Goal: Task Accomplishment & Management: Manage account settings

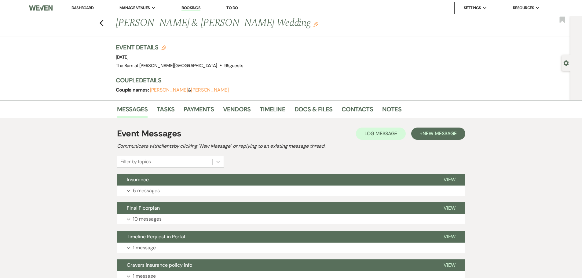
click at [86, 10] on li "Dashboard" at bounding box center [82, 8] width 28 height 12
click at [86, 9] on link "Dashboard" at bounding box center [82, 7] width 22 height 5
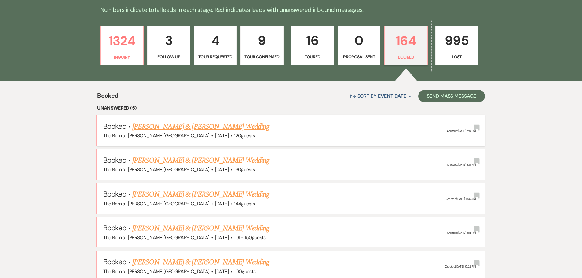
scroll to position [230, 0]
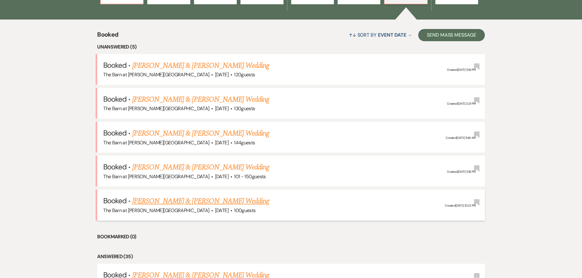
click at [207, 202] on link "[PERSON_NAME] & [PERSON_NAME] Wedding" at bounding box center [200, 201] width 137 height 11
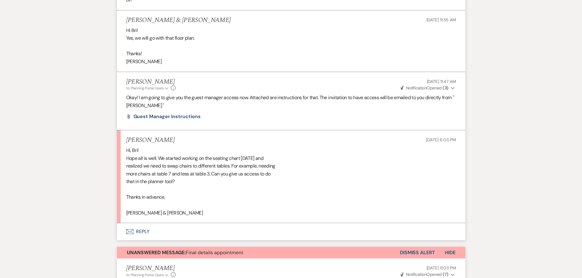
scroll to position [458, 0]
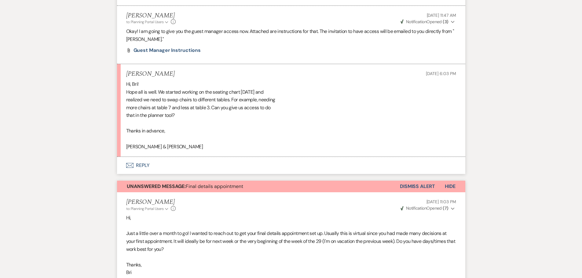
click at [146, 165] on button "Envelope Reply" at bounding box center [291, 165] width 348 height 17
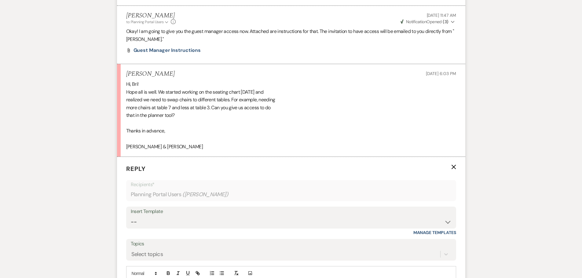
scroll to position [539, 0]
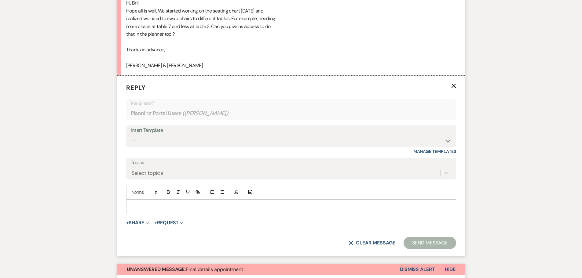
click at [191, 212] on div at bounding box center [290, 207] width 329 height 14
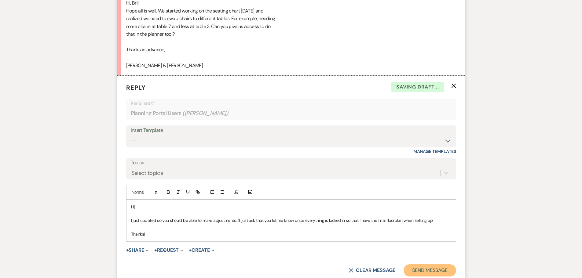
click at [415, 273] on button "Send Message" at bounding box center [429, 270] width 52 height 12
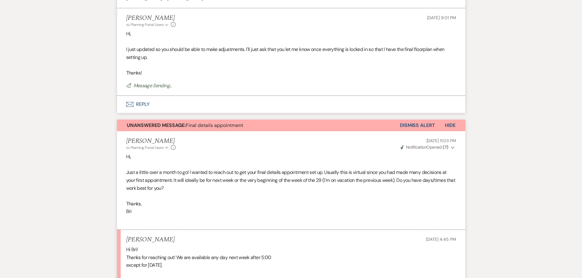
scroll to position [692, 0]
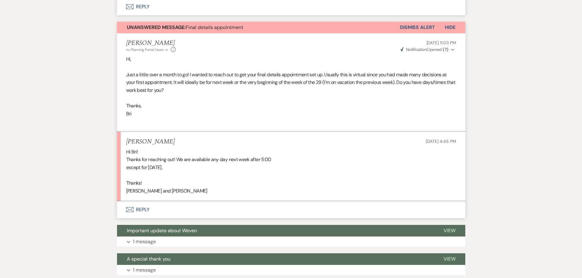
click at [146, 207] on button "Envelope Reply" at bounding box center [291, 209] width 348 height 17
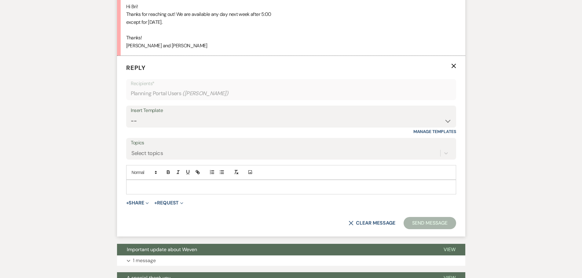
scroll to position [844, 0]
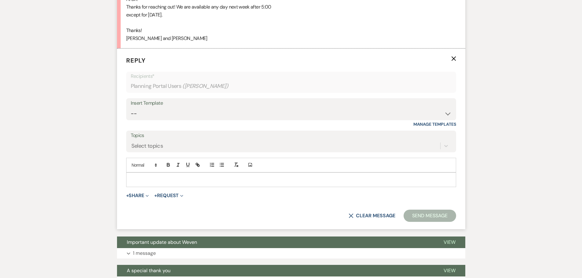
click at [161, 180] on p at bounding box center [291, 179] width 320 height 7
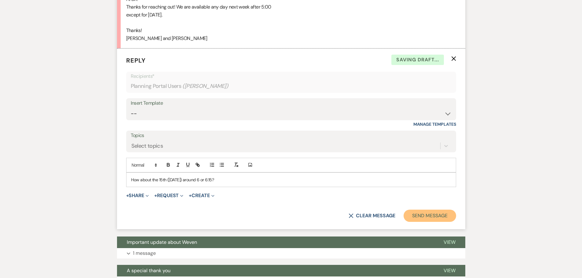
click at [448, 216] on button "Send Message" at bounding box center [429, 216] width 52 height 12
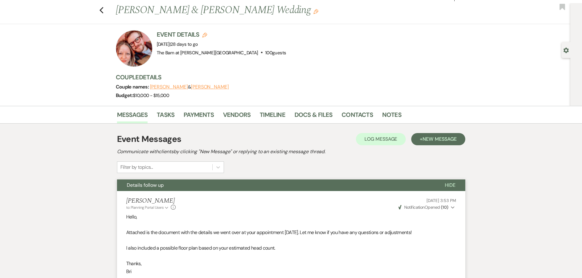
scroll to position [0, 0]
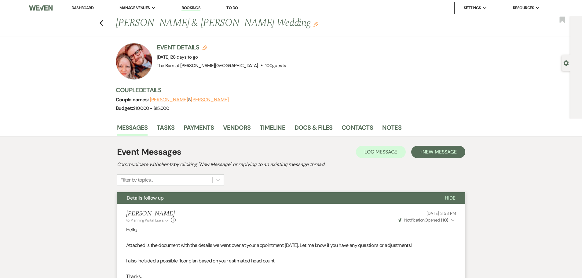
click at [85, 9] on link "Dashboard" at bounding box center [82, 7] width 22 height 5
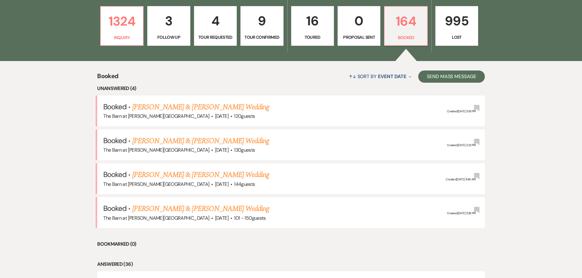
scroll to position [244, 0]
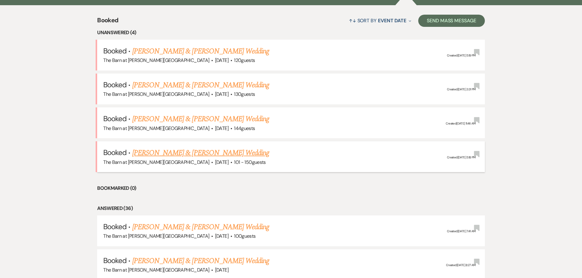
click at [184, 151] on link "[PERSON_NAME] & [PERSON_NAME] Wedding" at bounding box center [200, 152] width 137 height 11
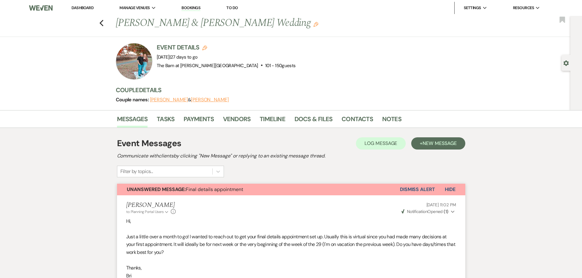
click at [461, 86] on div "Event Details Edit Event Date: Friday, October 10th, 2025 | 27 days to go Venue…" at bounding box center [290, 76] width 348 height 67
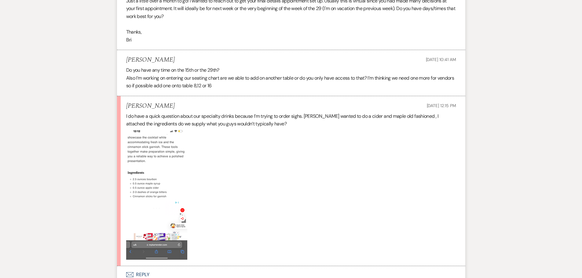
scroll to position [336, 0]
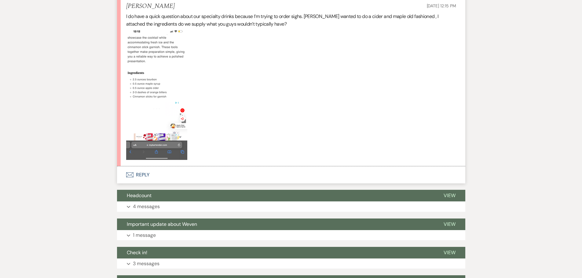
click at [149, 174] on button "Envelope Reply" at bounding box center [291, 174] width 348 height 17
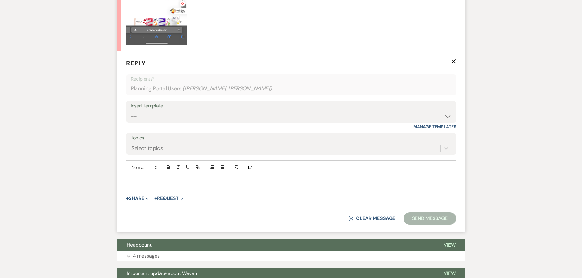
scroll to position [454, 0]
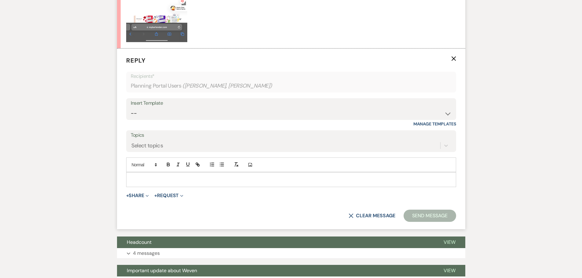
drag, startPoint x: 157, startPoint y: 180, endPoint x: 158, endPoint y: 175, distance: 5.3
click at [158, 176] on p at bounding box center [291, 179] width 320 height 7
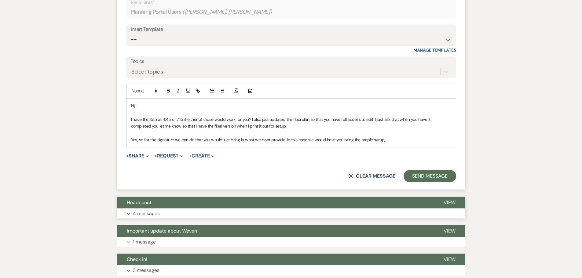
scroll to position [545, 0]
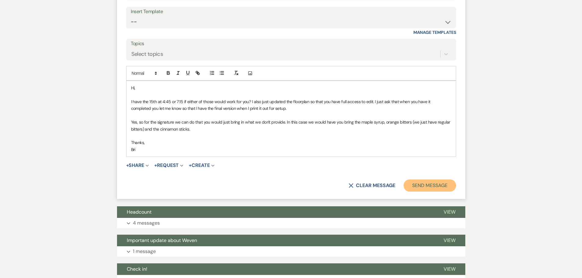
click at [444, 186] on button "Send Message" at bounding box center [429, 186] width 52 height 12
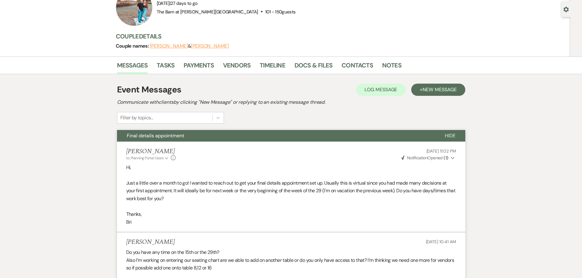
scroll to position [0, 0]
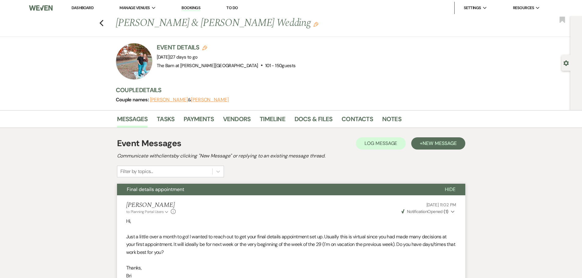
drag, startPoint x: 91, startPoint y: 9, endPoint x: 98, endPoint y: 11, distance: 6.8
click at [91, 9] on link "Dashboard" at bounding box center [82, 7] width 22 height 5
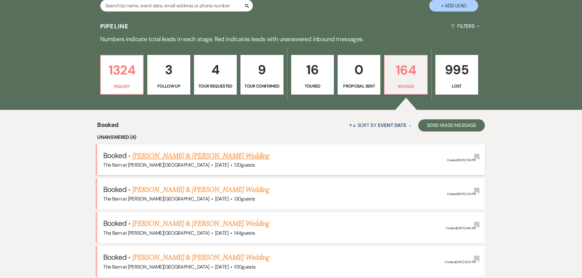
scroll to position [183, 0]
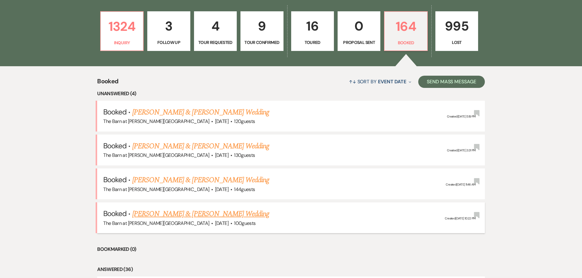
click at [204, 215] on link "[PERSON_NAME] & [PERSON_NAME] Wedding" at bounding box center [200, 214] width 137 height 11
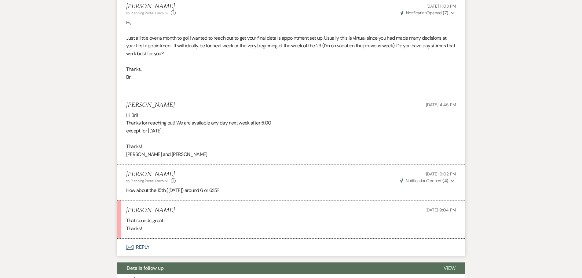
scroll to position [275, 0]
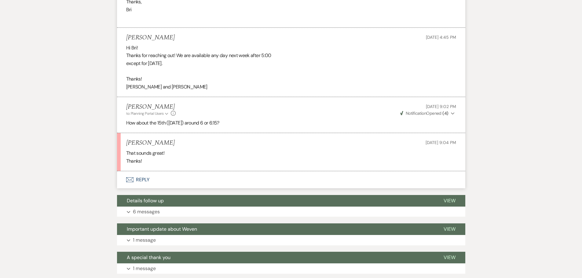
click at [140, 182] on button "Envelope Reply" at bounding box center [291, 179] width 348 height 17
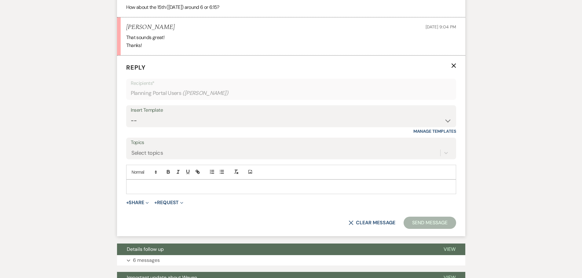
scroll to position [397, 0]
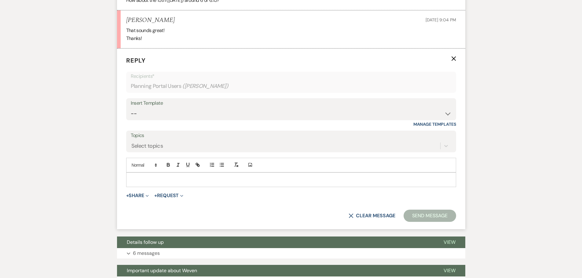
click at [151, 181] on p at bounding box center [291, 179] width 320 height 7
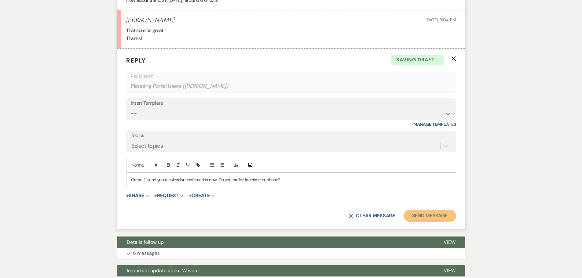
click at [421, 212] on button "Send Message" at bounding box center [429, 216] width 52 height 12
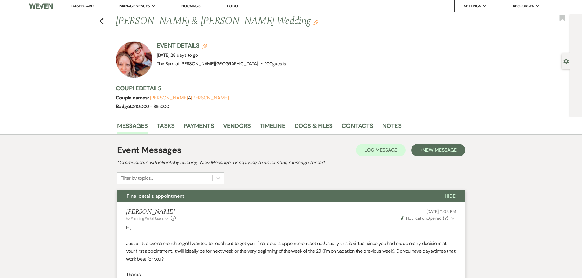
scroll to position [0, 0]
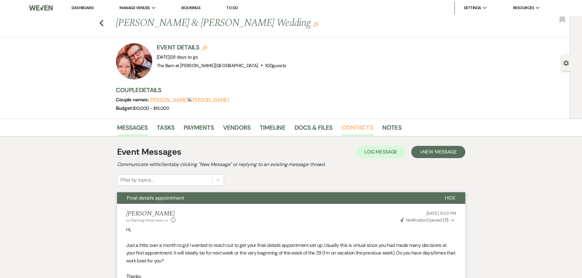
click at [354, 133] on link "Contacts" at bounding box center [356, 129] width 31 height 13
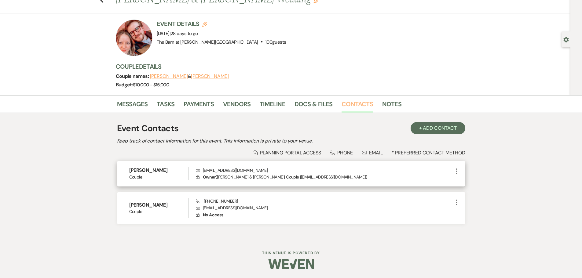
scroll to position [24, 0]
drag, startPoint x: 258, startPoint y: 171, endPoint x: 203, endPoint y: 172, distance: 55.6
click at [203, 172] on p "Envelope atkinsonem1025@gmail.com" at bounding box center [324, 170] width 257 height 7
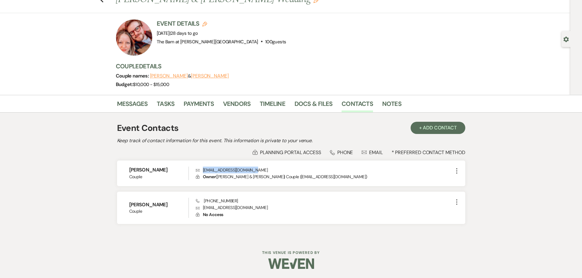
copy p "atkinsonem1025@gmail.com"
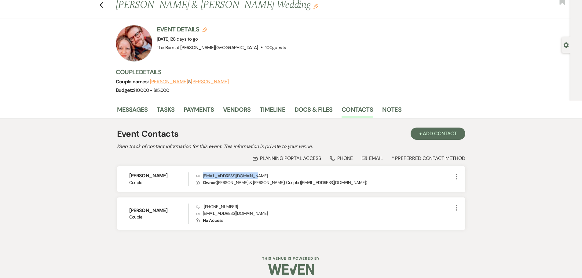
scroll to position [0, 0]
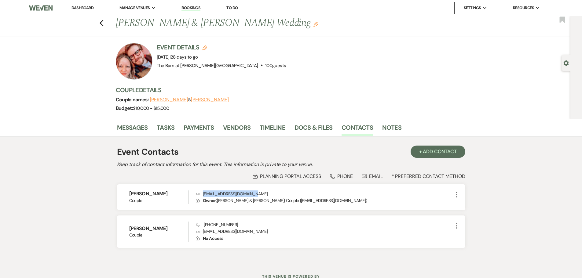
click at [84, 5] on link "Dashboard" at bounding box center [82, 7] width 22 height 5
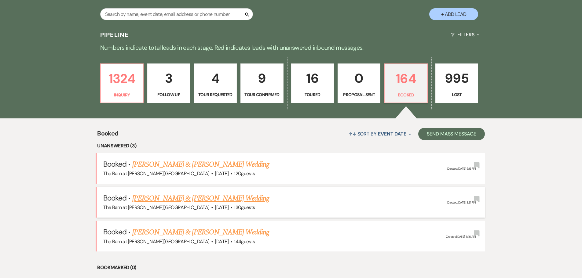
scroll to position [183, 0]
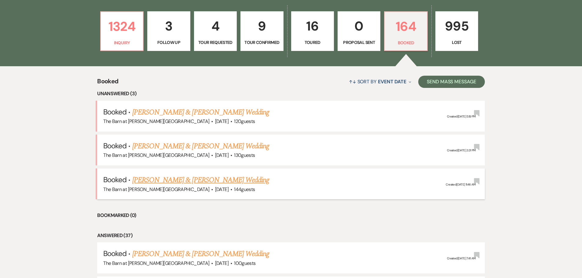
click at [193, 180] on link "[PERSON_NAME] & [PERSON_NAME] Wedding" at bounding box center [200, 180] width 137 height 11
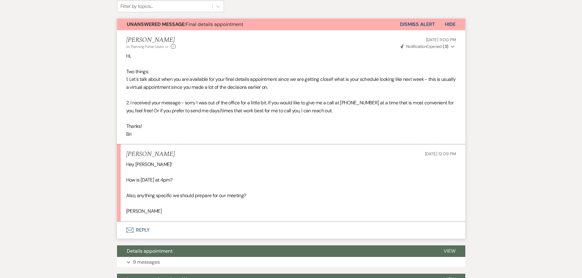
scroll to position [183, 0]
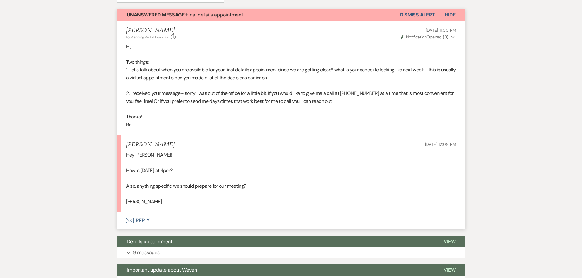
click at [143, 218] on button "Envelope Reply" at bounding box center [291, 220] width 348 height 17
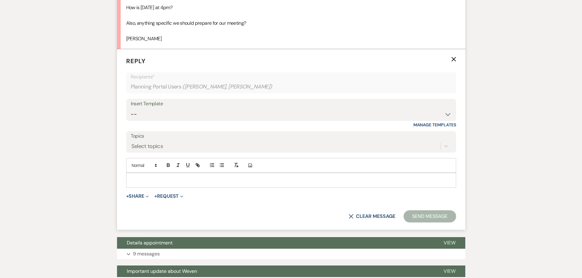
scroll to position [347, 0]
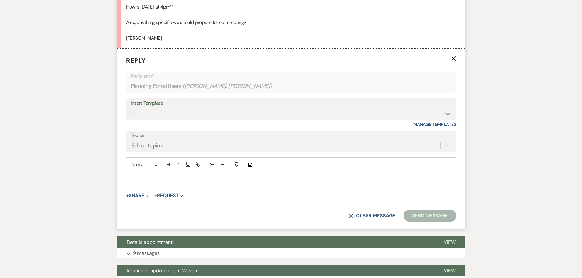
click at [166, 180] on p at bounding box center [291, 179] width 320 height 7
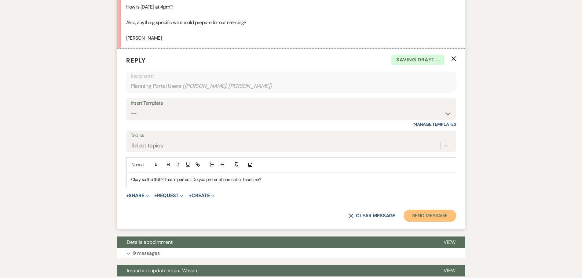
click at [441, 215] on button "Send Message" at bounding box center [429, 216] width 52 height 12
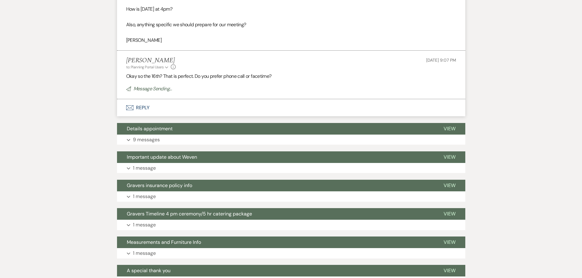
scroll to position [164, 0]
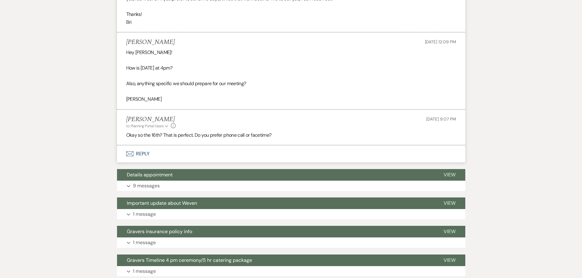
click at [145, 150] on button "Envelope Reply" at bounding box center [291, 153] width 348 height 17
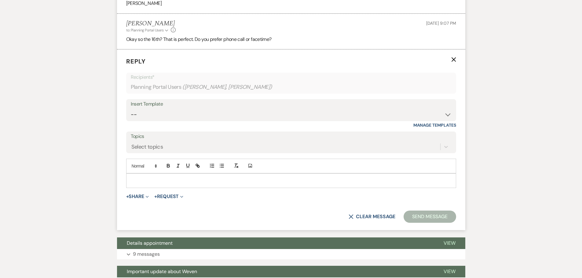
scroll to position [383, 0]
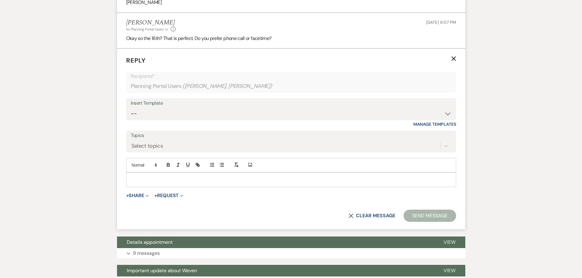
click at [180, 181] on p at bounding box center [291, 179] width 320 height 7
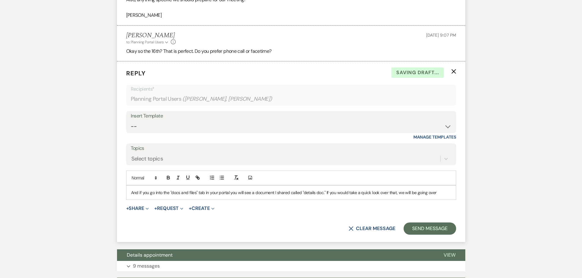
scroll to position [379, 0]
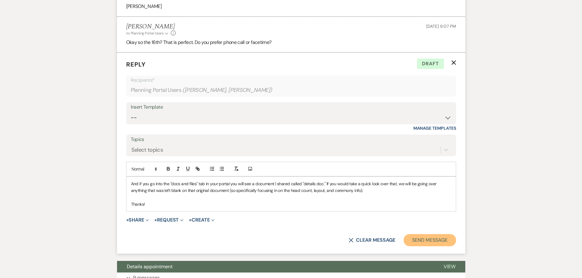
click at [443, 243] on button "Send Message" at bounding box center [429, 240] width 52 height 12
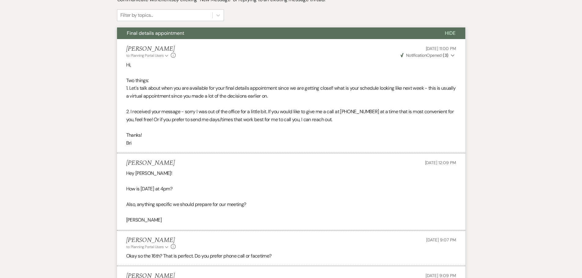
scroll to position [0, 0]
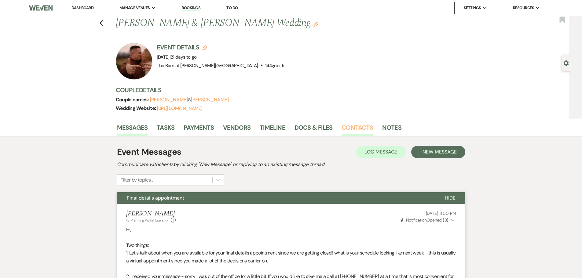
click at [352, 129] on link "Contacts" at bounding box center [356, 129] width 31 height 13
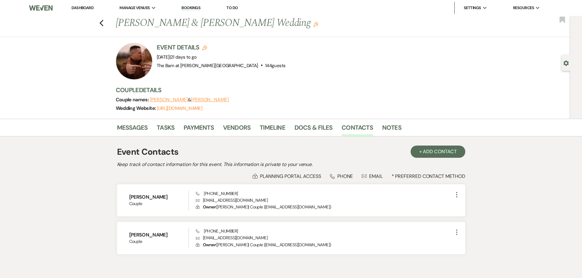
click at [82, 10] on li "Dashboard" at bounding box center [82, 8] width 28 height 12
click at [88, 8] on link "Dashboard" at bounding box center [82, 7] width 22 height 5
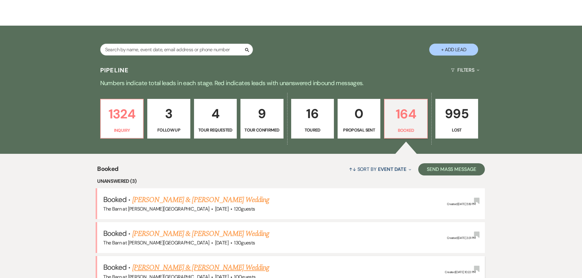
scroll to position [183, 0]
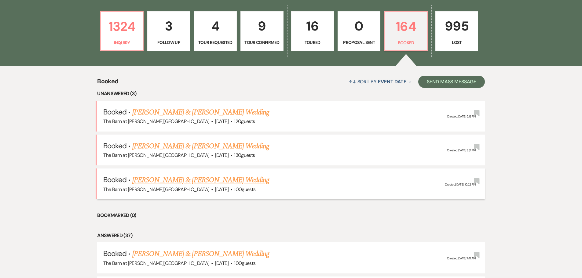
click at [215, 176] on link "[PERSON_NAME] & [PERSON_NAME] Wedding" at bounding box center [200, 180] width 137 height 11
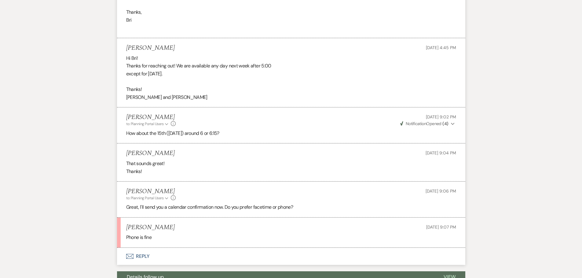
scroll to position [183, 0]
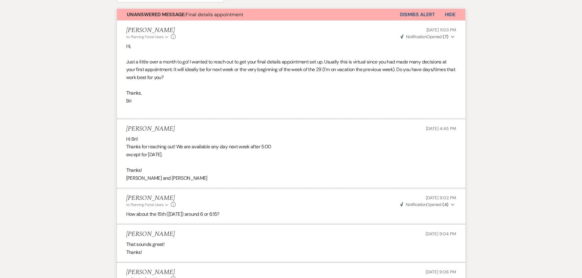
click at [412, 13] on button "Dismiss Alert" at bounding box center [417, 15] width 35 height 12
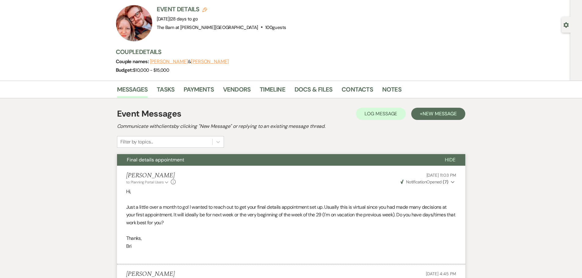
scroll to position [0, 0]
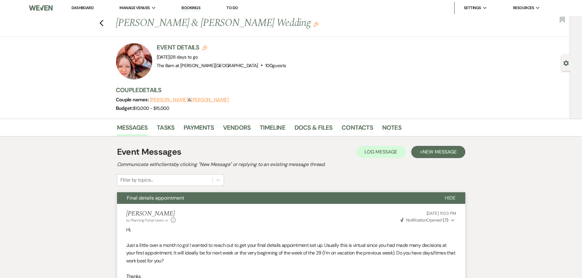
click at [87, 7] on link "Dashboard" at bounding box center [82, 7] width 22 height 5
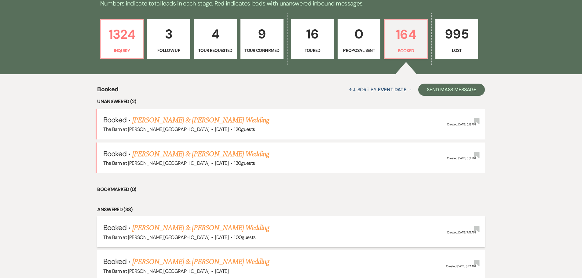
scroll to position [183, 0]
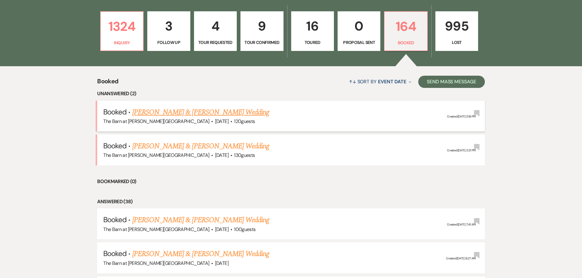
click at [212, 112] on link "[PERSON_NAME] & [PERSON_NAME] Wedding" at bounding box center [200, 112] width 137 height 11
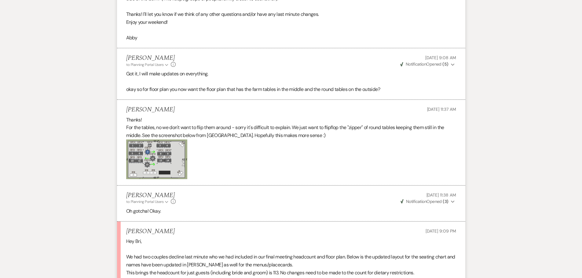
scroll to position [702, 0]
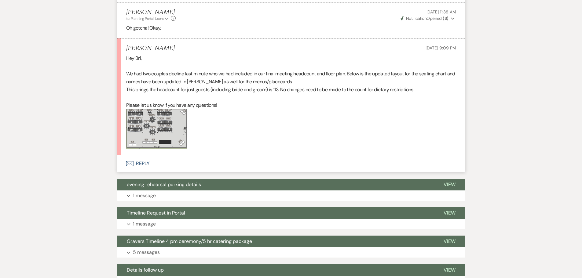
click at [141, 161] on button "Envelope Reply" at bounding box center [291, 163] width 348 height 17
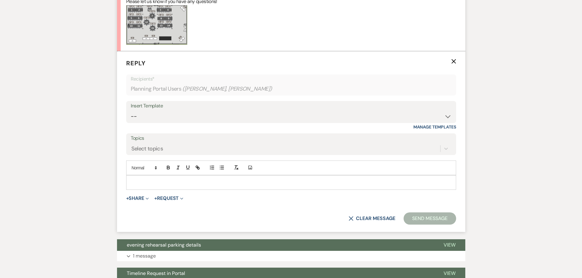
scroll to position [809, 0]
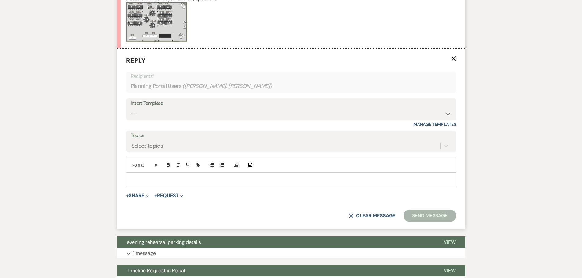
click at [147, 182] on p at bounding box center [291, 179] width 320 height 7
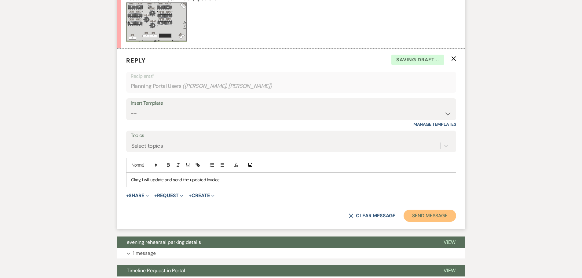
click at [437, 216] on button "Send Message" at bounding box center [429, 216] width 52 height 12
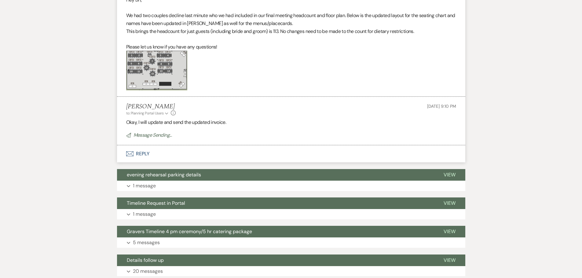
scroll to position [717, 0]
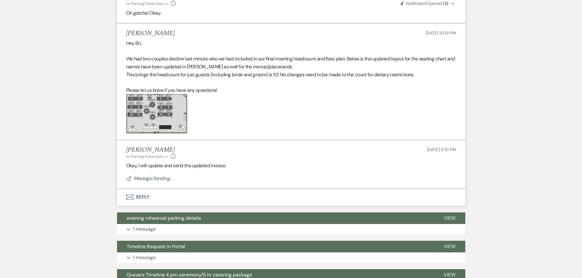
click at [170, 120] on img at bounding box center [156, 114] width 61 height 40
click at [170, 119] on img at bounding box center [156, 114] width 61 height 40
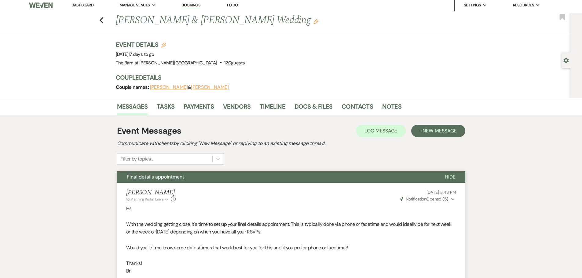
scroll to position [0, 0]
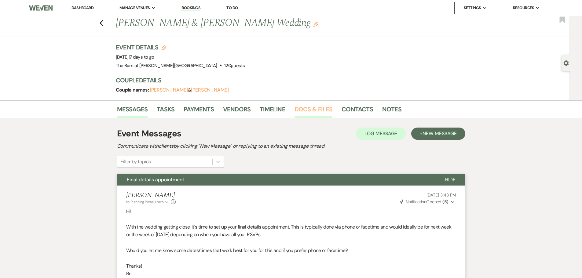
click at [307, 112] on link "Docs & Files" at bounding box center [313, 110] width 38 height 13
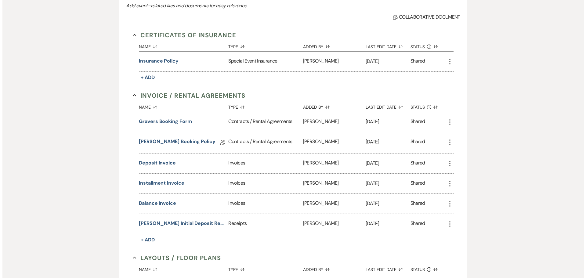
scroll to position [265, 0]
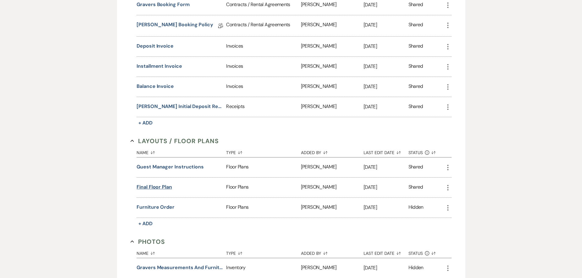
click at [155, 188] on button "Final Floor plan" at bounding box center [153, 186] width 35 height 7
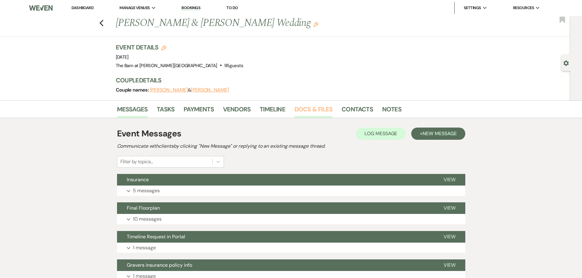
click at [318, 110] on link "Docs & Files" at bounding box center [313, 110] width 38 height 13
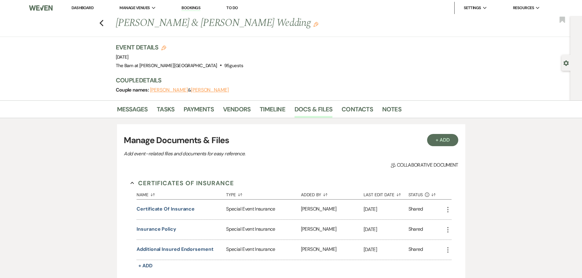
click at [87, 8] on link "Dashboard" at bounding box center [82, 7] width 22 height 5
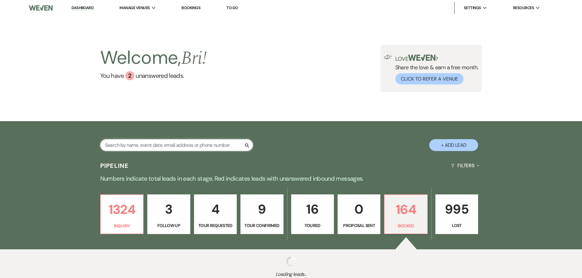
click at [132, 145] on input "text" at bounding box center [176, 145] width 153 height 12
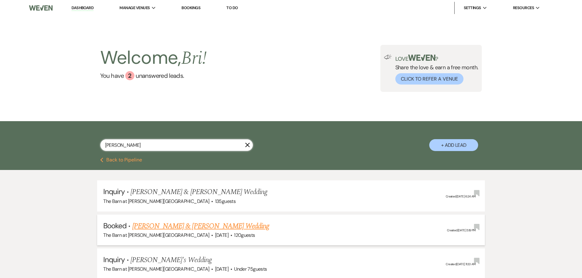
type input "[PERSON_NAME]"
click at [189, 225] on link "[PERSON_NAME] & [PERSON_NAME] Wedding" at bounding box center [200, 226] width 137 height 11
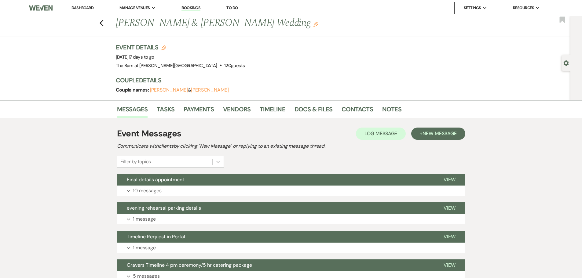
click at [311, 53] on div "Event Details Edit Event Date: [DATE] | 7 days to go Venue: [GEOGRAPHIC_DATA][P…" at bounding box center [287, 56] width 342 height 27
click at [307, 106] on link "Docs & Files" at bounding box center [313, 110] width 38 height 13
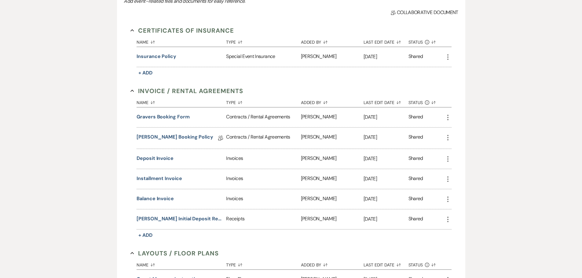
scroll to position [244, 0]
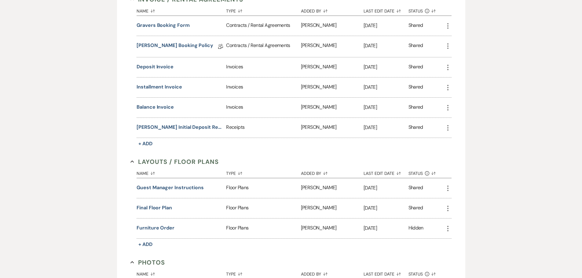
click at [445, 211] on icon "More" at bounding box center [447, 208] width 7 height 7
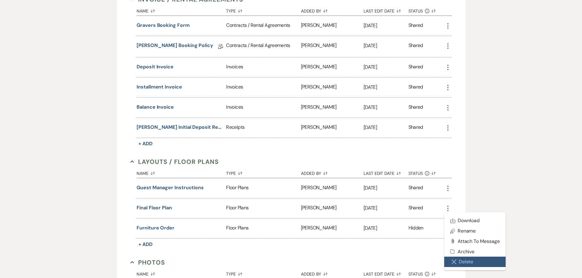
click at [461, 262] on button "Close Delete X Delete" at bounding box center [475, 262] width 62 height 10
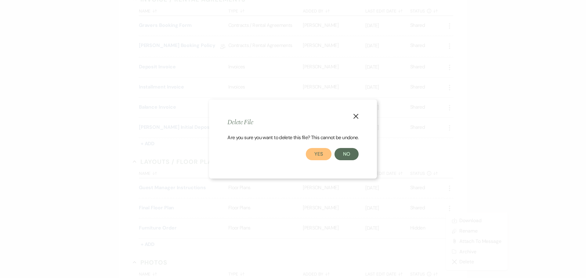
click at [316, 151] on button "Yes" at bounding box center [319, 154] width 26 height 12
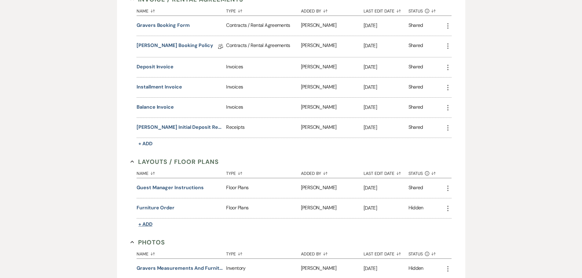
click at [148, 225] on span "+ Add" at bounding box center [145, 224] width 14 height 6
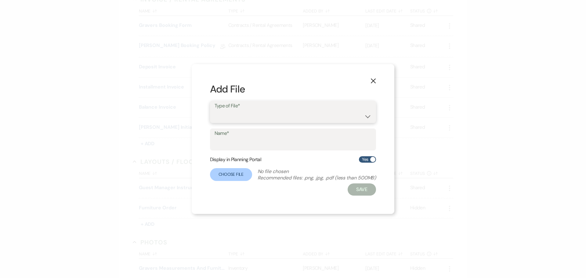
click at [227, 116] on select "Event Maps Floor Plans Rain Plan Seating Charts Venue Layout" at bounding box center [293, 117] width 157 height 12
select select "24"
click at [215, 111] on select "Event Maps Floor Plans Rain Plan Seating Charts Venue Layout" at bounding box center [293, 117] width 157 height 12
click at [235, 146] on input "Name*" at bounding box center [293, 144] width 157 height 12
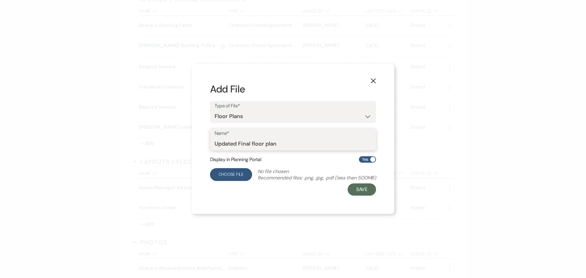
type input "Updated Final floor plan"
click at [220, 177] on label "Choose File" at bounding box center [231, 174] width 42 height 13
click at [0, 0] on input "Choose File" at bounding box center [0, 0] width 0 height 0
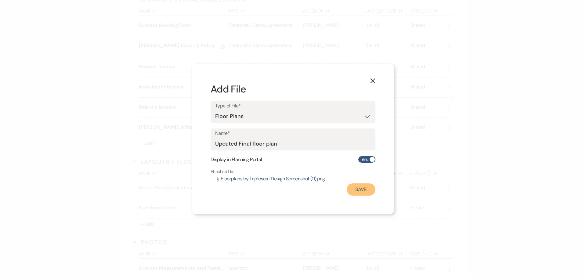
click at [361, 194] on button "Save" at bounding box center [361, 189] width 29 height 12
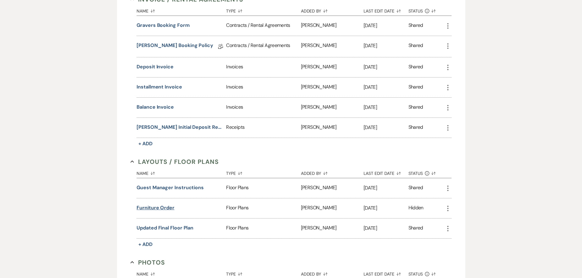
click at [165, 208] on button "furniture order" at bounding box center [155, 207] width 38 height 7
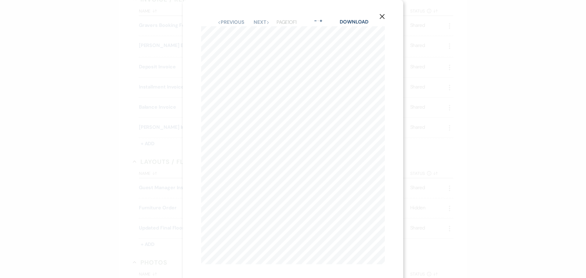
click at [379, 16] on icon "X" at bounding box center [381, 16] width 5 height 5
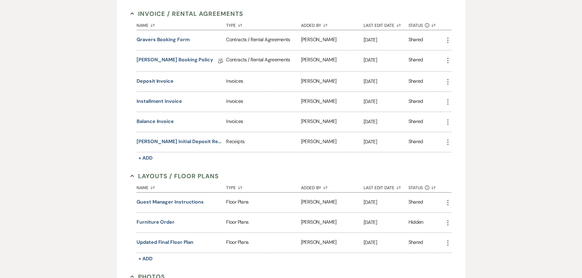
scroll to position [92, 0]
